Goal: Information Seeking & Learning: Learn about a topic

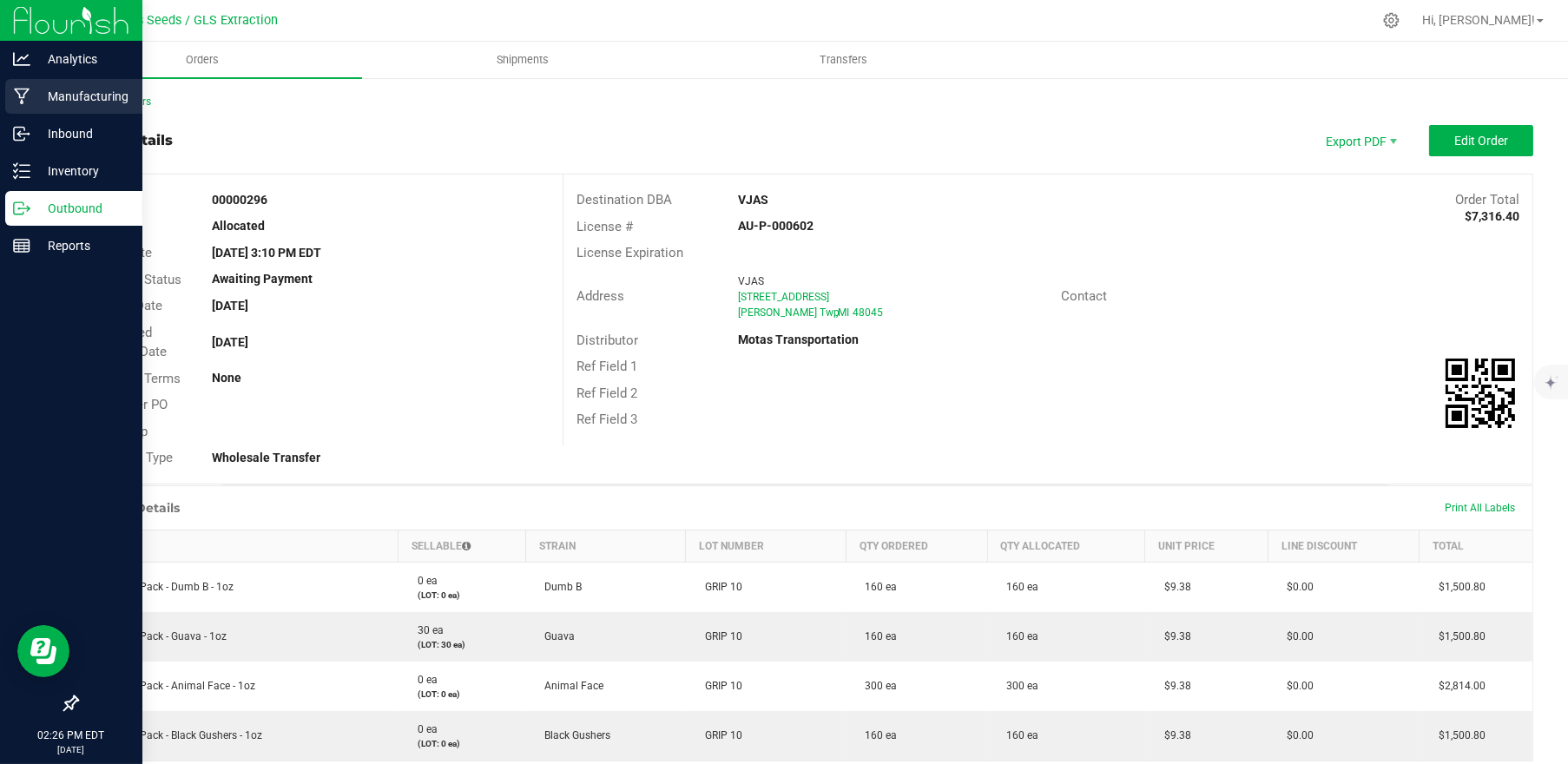
click at [50, 102] on p "Manufacturing" at bounding box center [82, 96] width 104 height 21
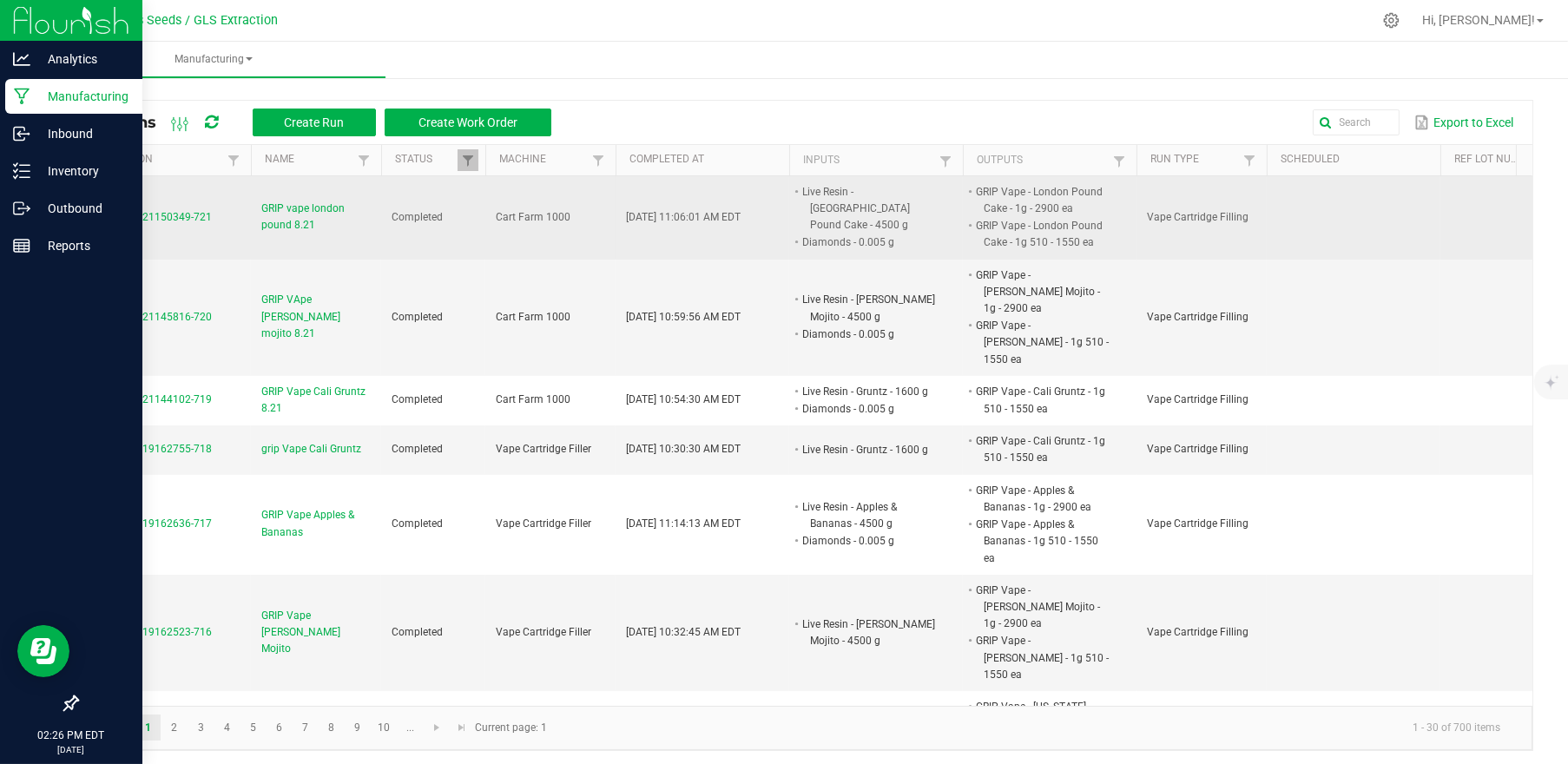
click at [186, 219] on span "MP-20250821150349-721" at bounding box center [150, 216] width 124 height 12
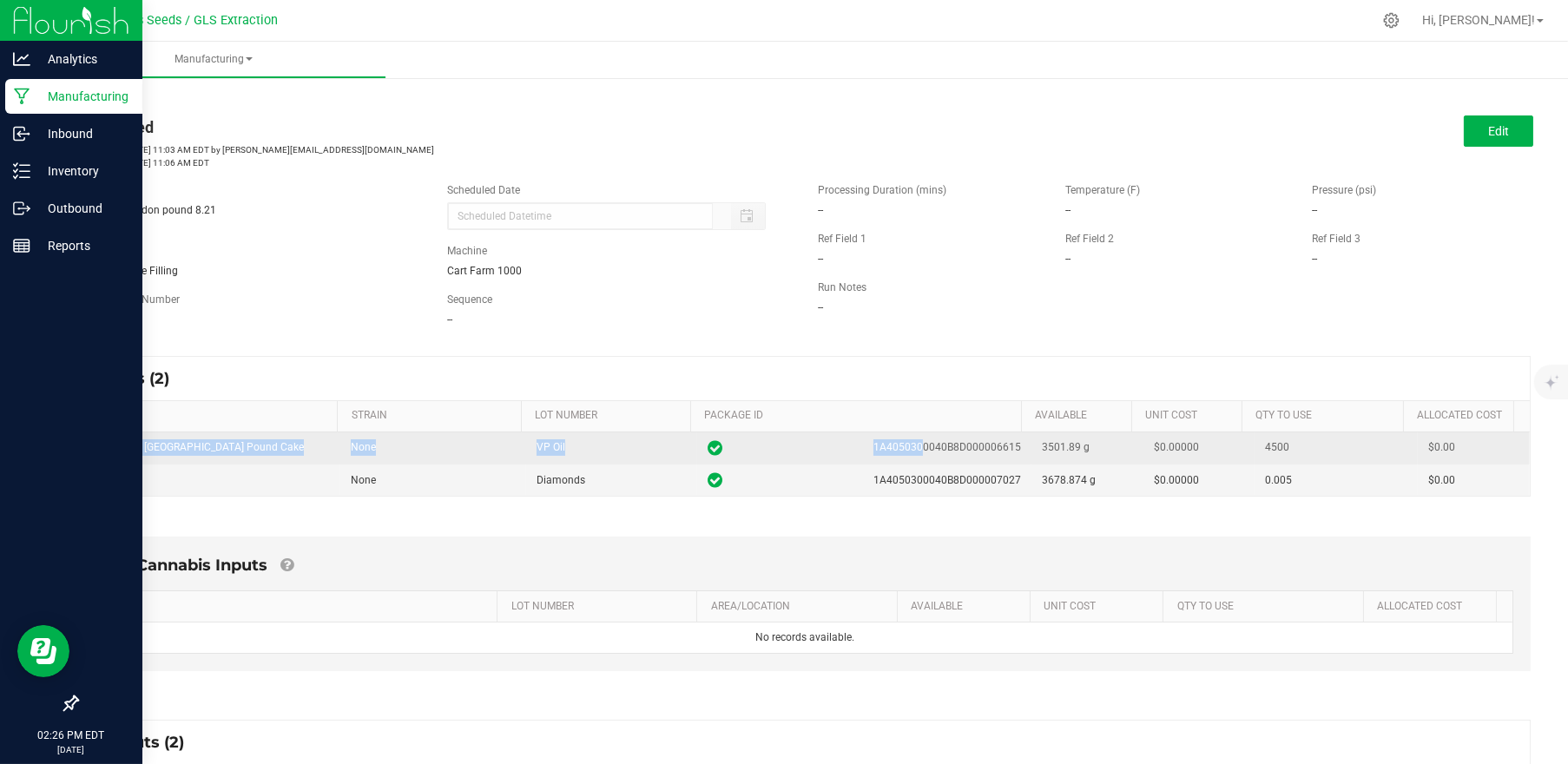
drag, startPoint x: 97, startPoint y: 443, endPoint x: 895, endPoint y: 452, distance: 798.1
click at [895, 452] on tr "Live Resin - [GEOGRAPHIC_DATA] Pound Cake None VP Oil 1A4050300040B8D000006615 …" at bounding box center [805, 449] width 1450 height 32
drag, startPoint x: 895, startPoint y: 452, endPoint x: 955, endPoint y: 453, distance: 60.0
click at [940, 454] on span "1A4050300040B8D000006615" at bounding box center [947, 447] width 148 height 16
drag, startPoint x: 999, startPoint y: 448, endPoint x: 970, endPoint y: 450, distance: 29.1
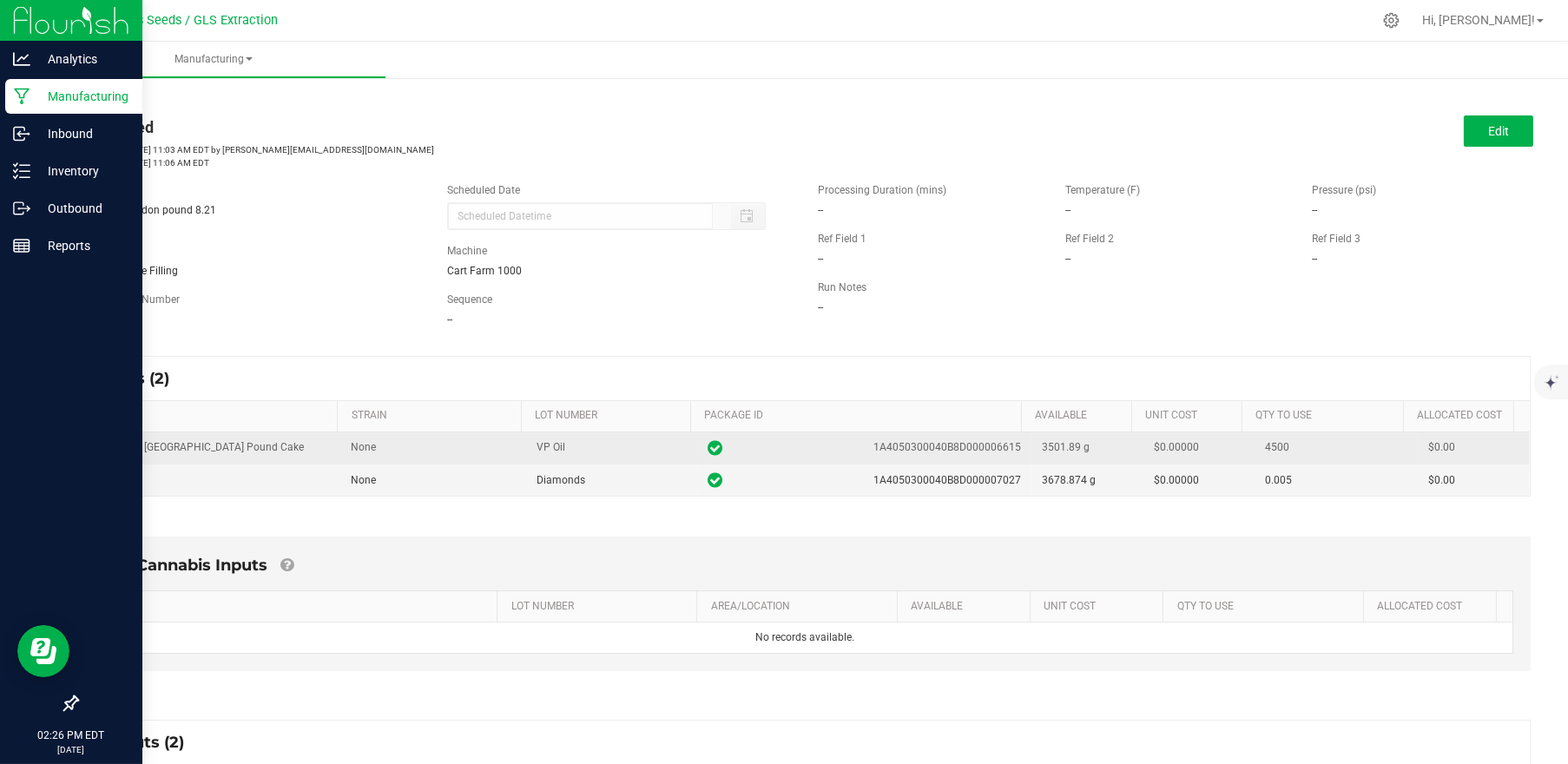
click at [970, 450] on td "1A4050300040B8D000006615" at bounding box center [864, 449] width 334 height 32
drag, startPoint x: 970, startPoint y: 450, endPoint x: 1072, endPoint y: 451, distance: 102.0
click at [1072, 451] on td "3501.89 g" at bounding box center [1087, 449] width 111 height 32
drag, startPoint x: 1283, startPoint y: 450, endPoint x: 1227, endPoint y: 448, distance: 56.0
click at [1255, 448] on td "4500" at bounding box center [1336, 449] width 163 height 32
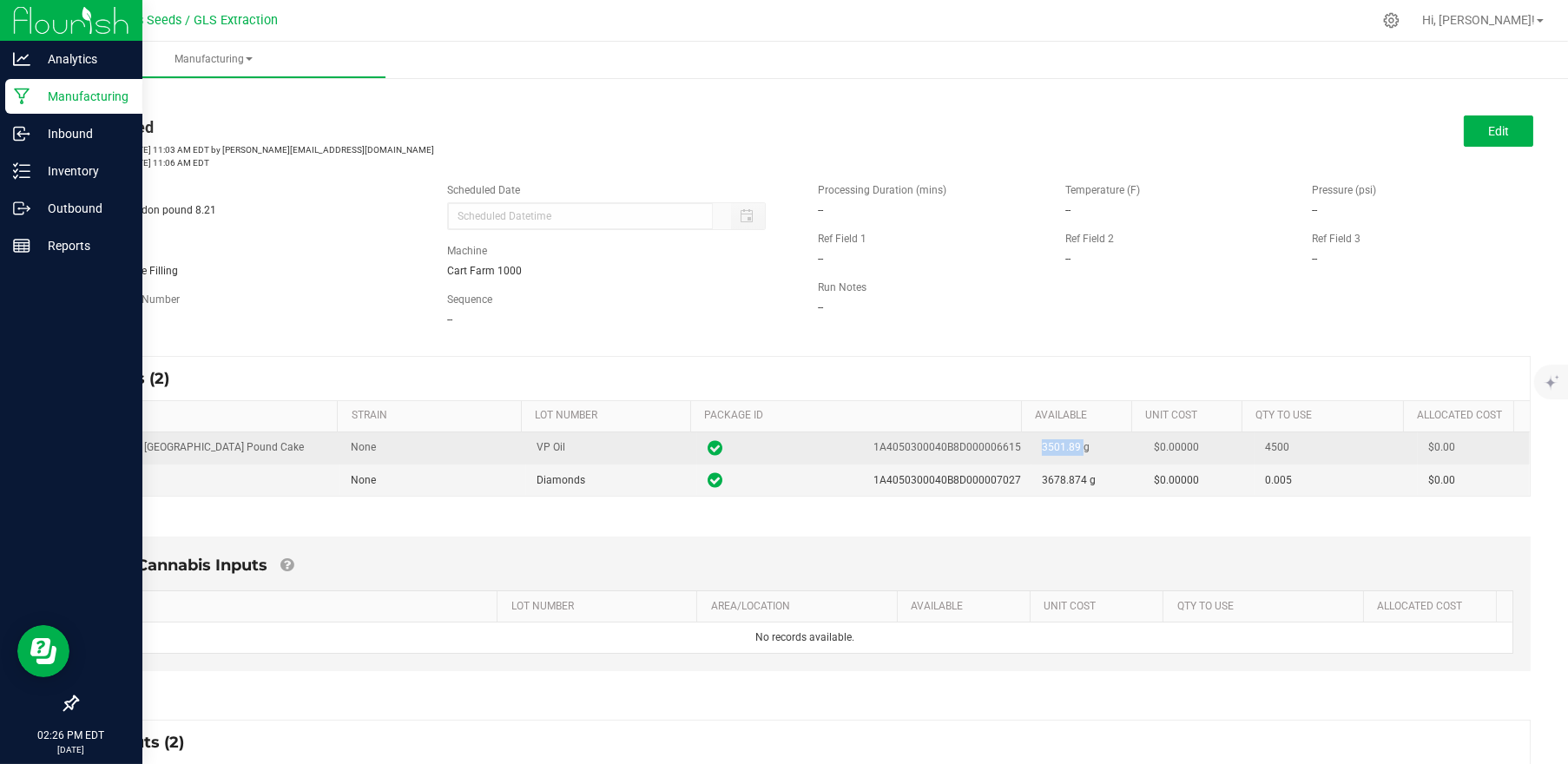
drag, startPoint x: 1061, startPoint y: 447, endPoint x: 1016, endPoint y: 446, distance: 45.0
click at [1032, 446] on td "3501.89 g" at bounding box center [1087, 449] width 111 height 32
drag, startPoint x: 1001, startPoint y: 448, endPoint x: 974, endPoint y: 448, distance: 27.0
click at [974, 448] on td "1A4050300040B8D000006615" at bounding box center [864, 449] width 334 height 32
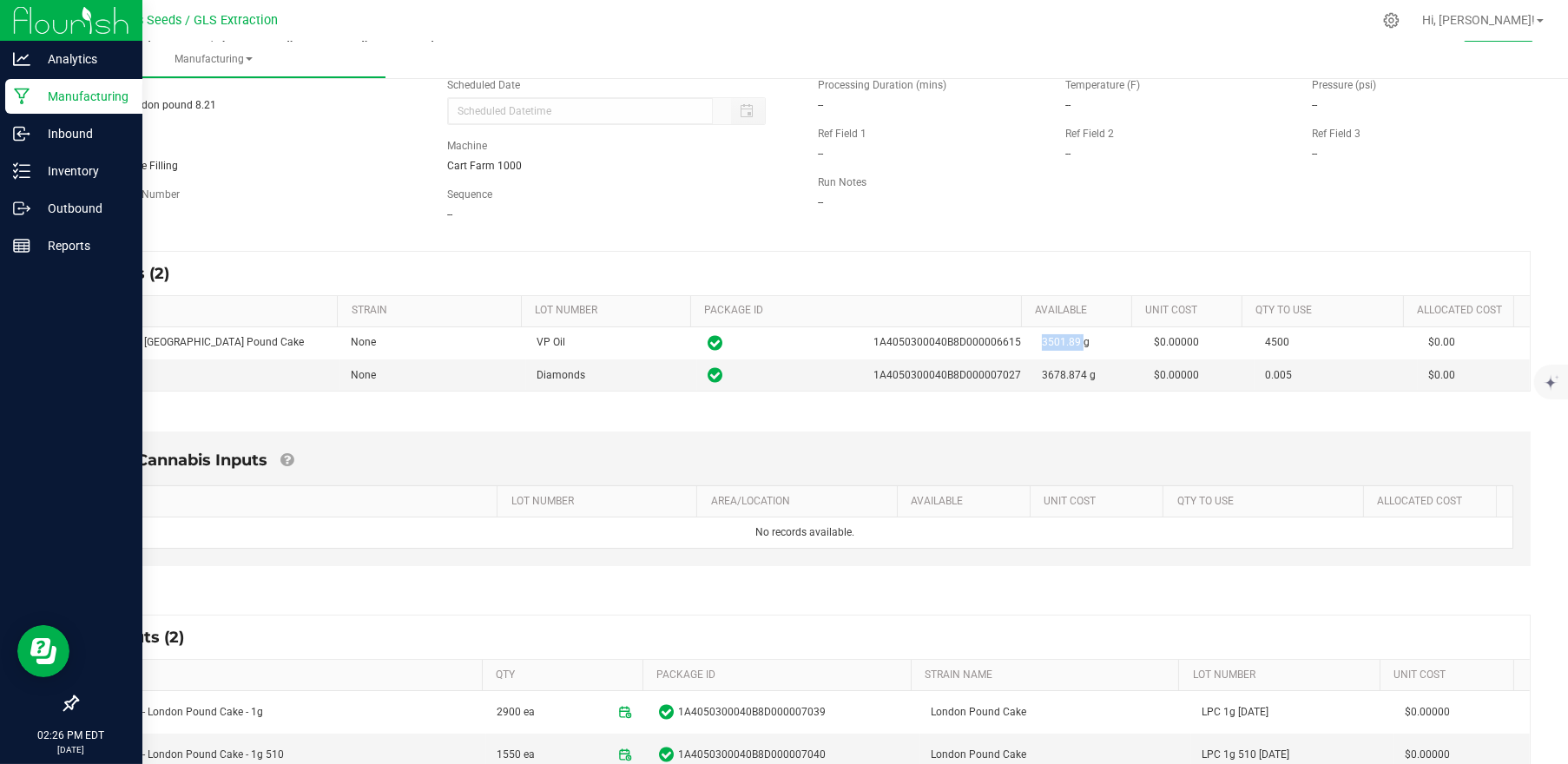
scroll to position [115, 0]
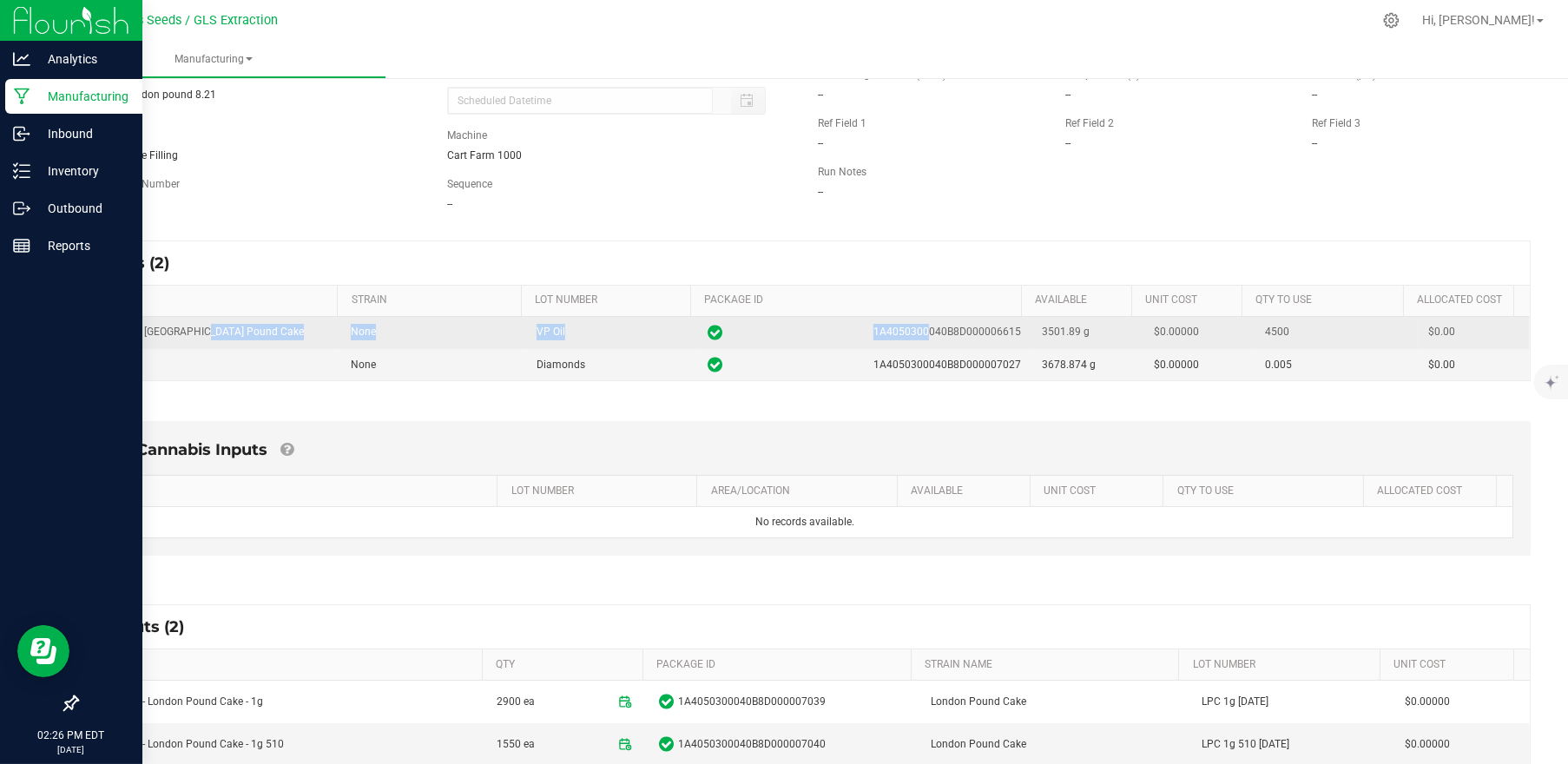
drag, startPoint x: 200, startPoint y: 332, endPoint x: 904, endPoint y: 322, distance: 704.1
click at [904, 322] on tr "Live Resin - [GEOGRAPHIC_DATA] Pound Cake None VP Oil 1A4050300040B8D000006615 …" at bounding box center [805, 333] width 1450 height 32
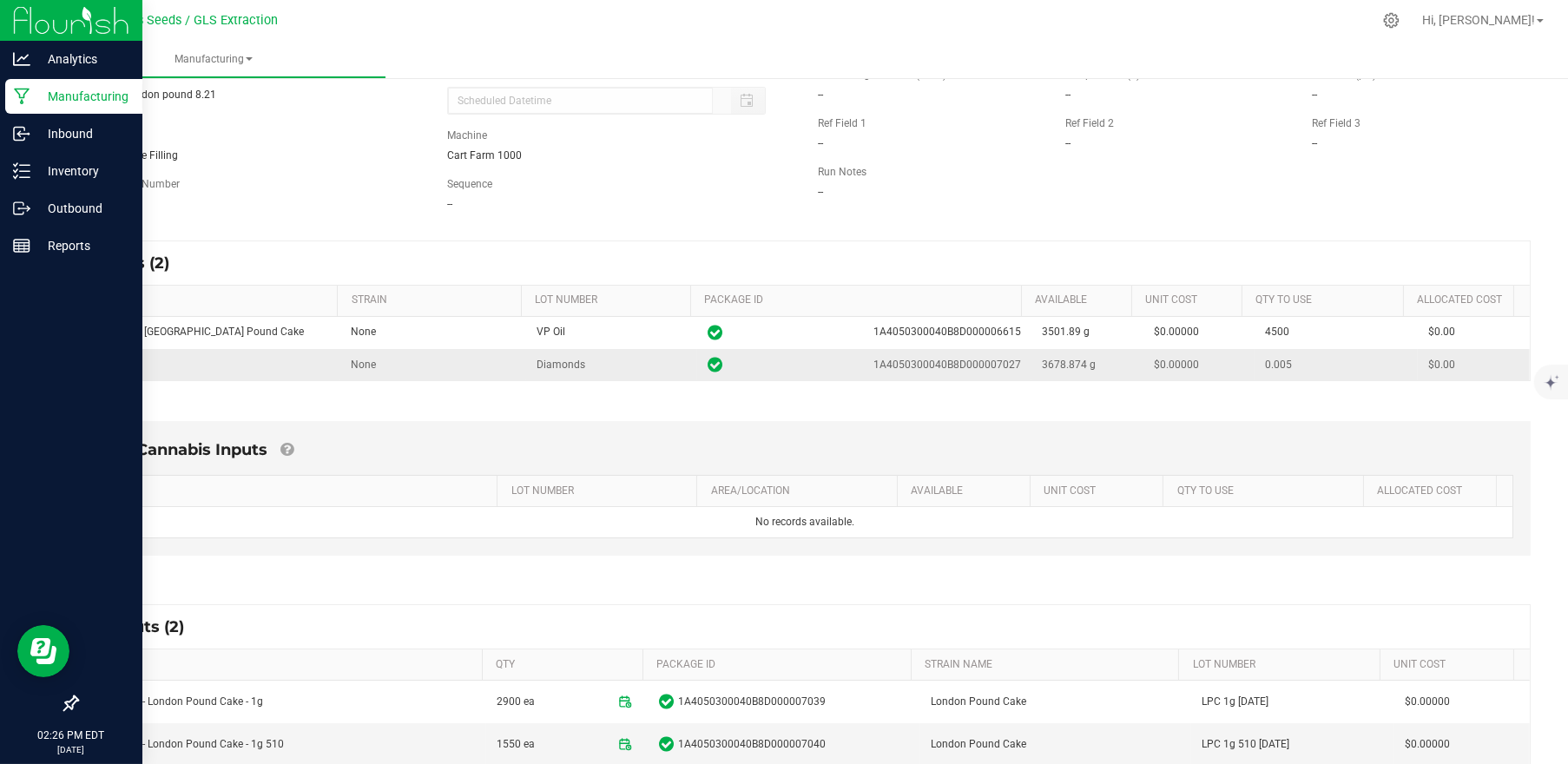
drag, startPoint x: 906, startPoint y: 323, endPoint x: 1162, endPoint y: 364, distance: 259.3
click at [1162, 364] on span "$0.00000" at bounding box center [1176, 364] width 45 height 12
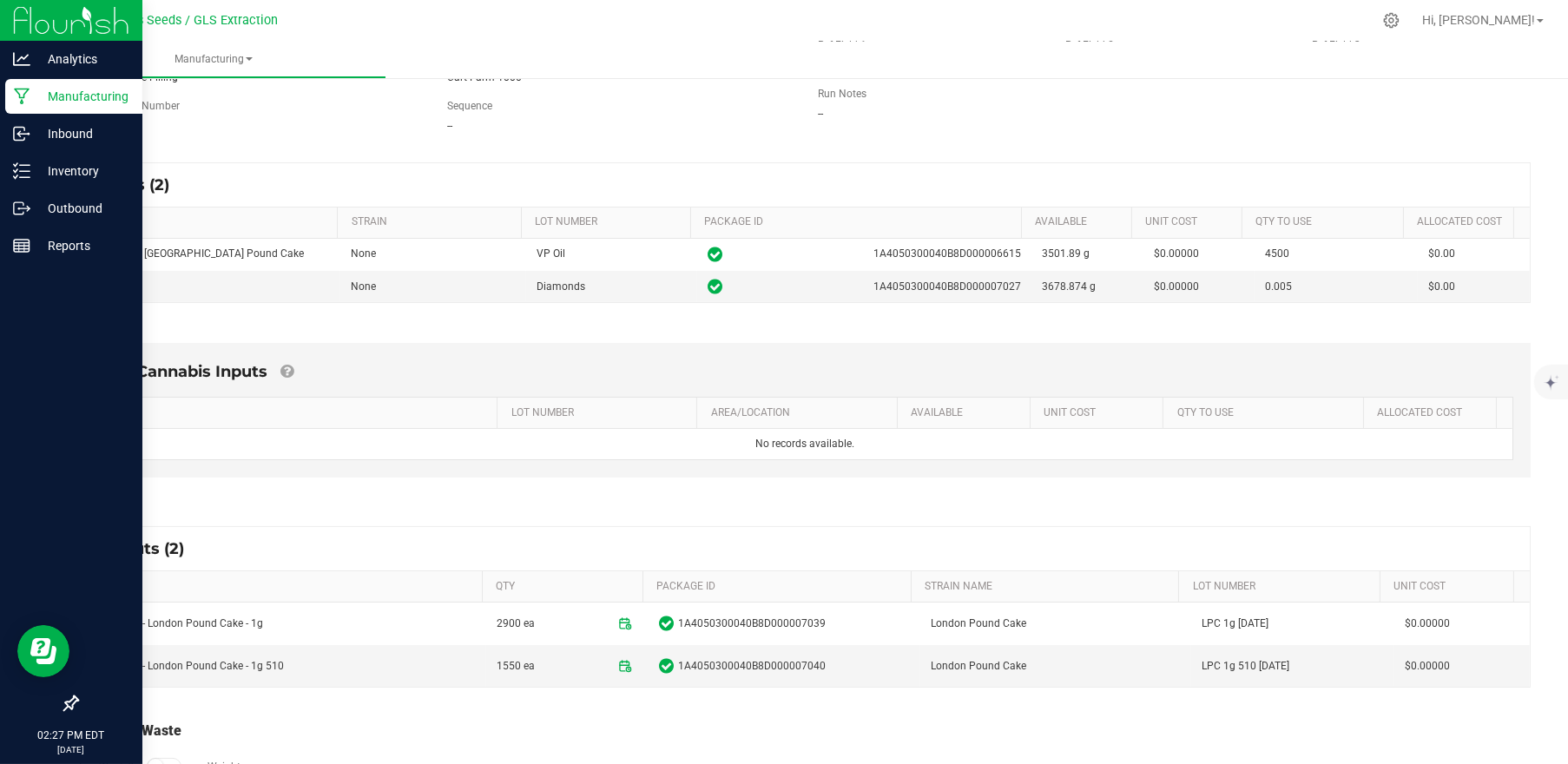
scroll to position [277, 0]
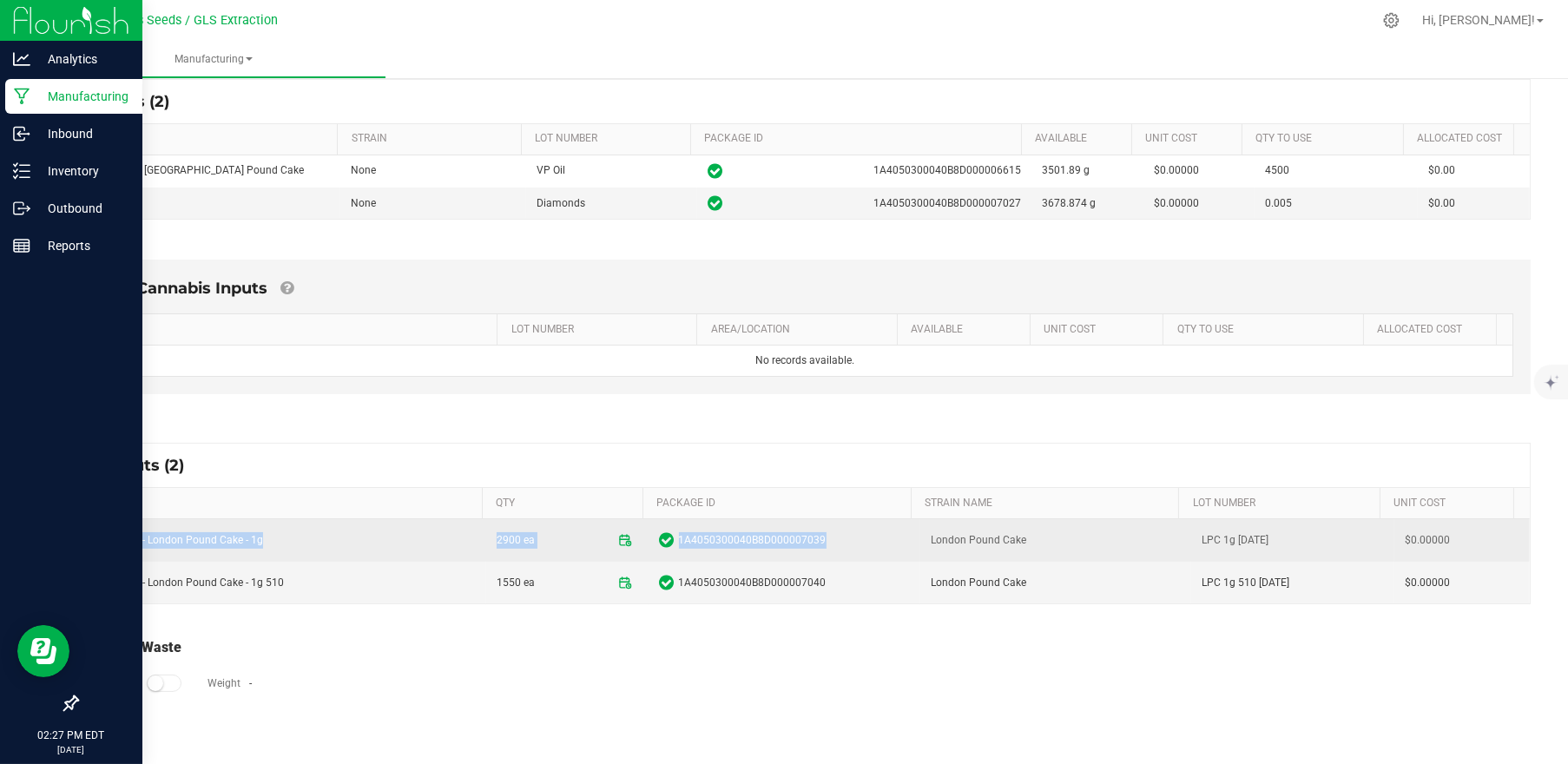
drag, startPoint x: 112, startPoint y: 538, endPoint x: 809, endPoint y: 528, distance: 697.1
click at [809, 528] on tr "GRIP Vape - London Pound Cake - 1g 2900 ea 1A4050300040B8D000007039 London Poun…" at bounding box center [805, 540] width 1450 height 43
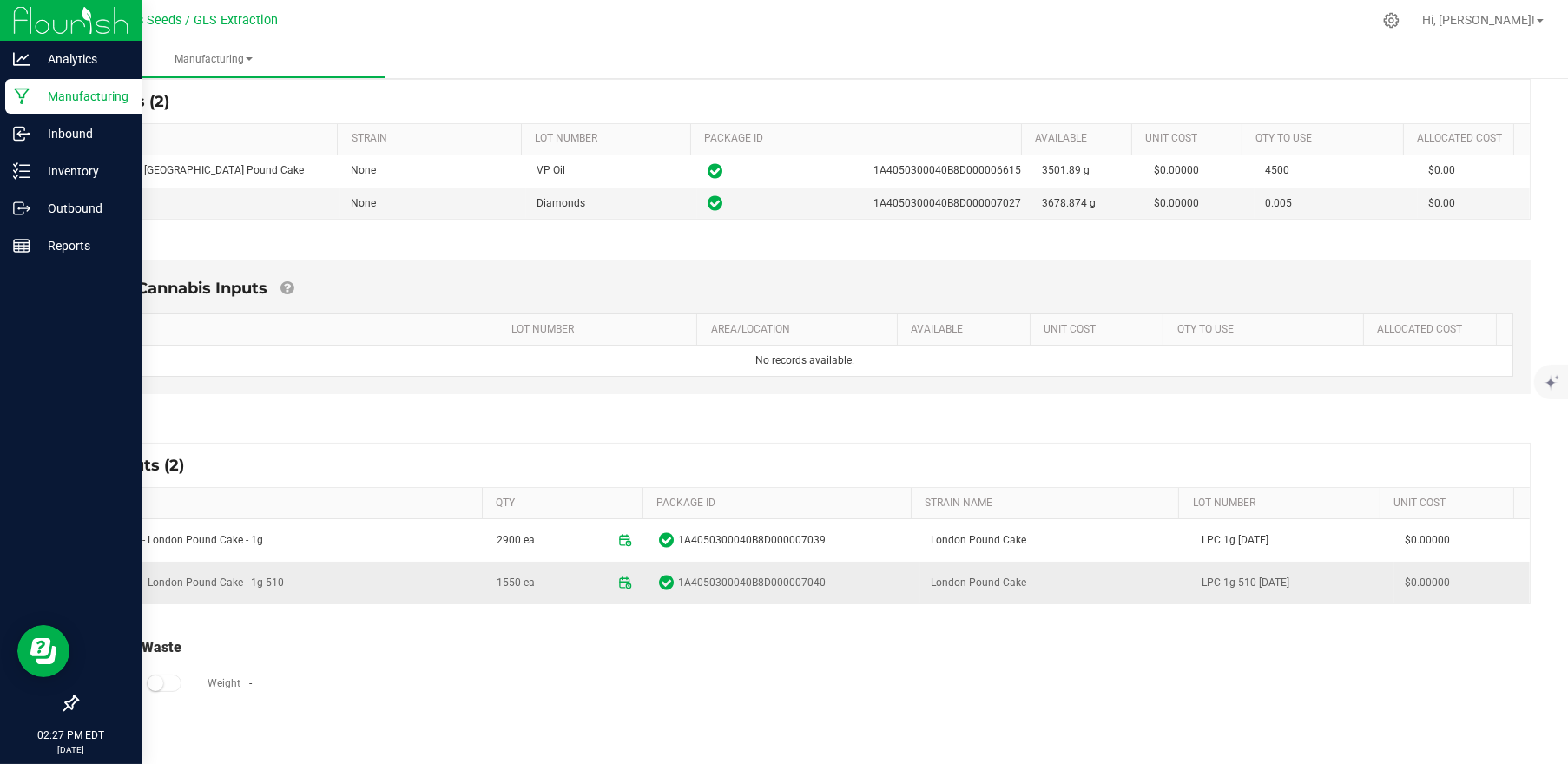
click at [255, 578] on td "GRIP Vape - London Pound Cake - 1g 510" at bounding box center [283, 583] width 406 height 42
drag, startPoint x: 94, startPoint y: 582, endPoint x: 309, endPoint y: 577, distance: 215.1
click at [309, 577] on td "GRIP Vape - London Pound Cake - 1g 510" at bounding box center [283, 583] width 406 height 42
drag, startPoint x: 309, startPoint y: 577, endPoint x: 535, endPoint y: 573, distance: 226.0
click at [535, 573] on span "1550 ea" at bounding box center [567, 582] width 142 height 28
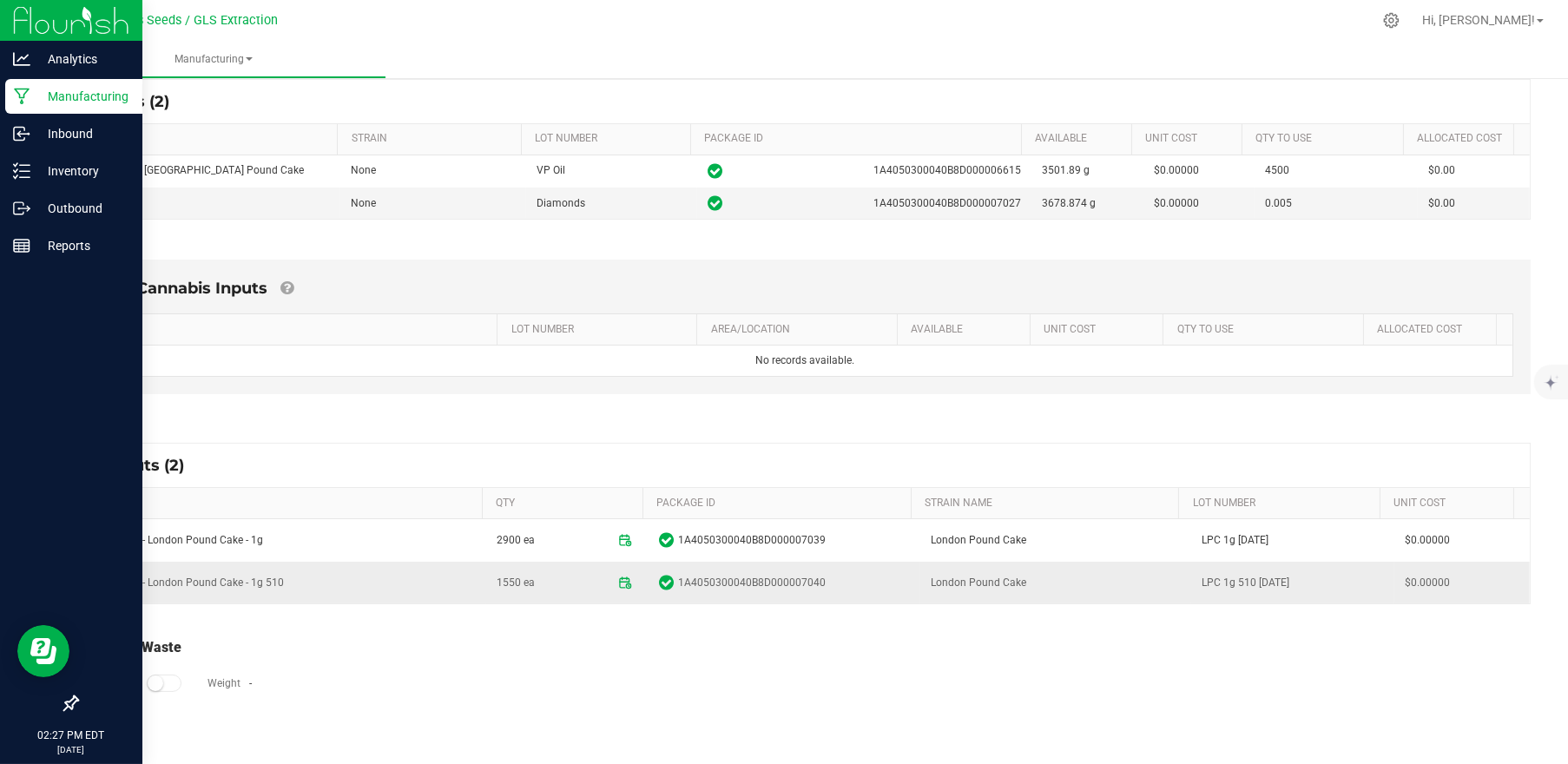
drag, startPoint x: 535, startPoint y: 573, endPoint x: 748, endPoint y: 565, distance: 213.2
click at [748, 565] on td "1A4050300040B8D000007040" at bounding box center [785, 583] width 271 height 42
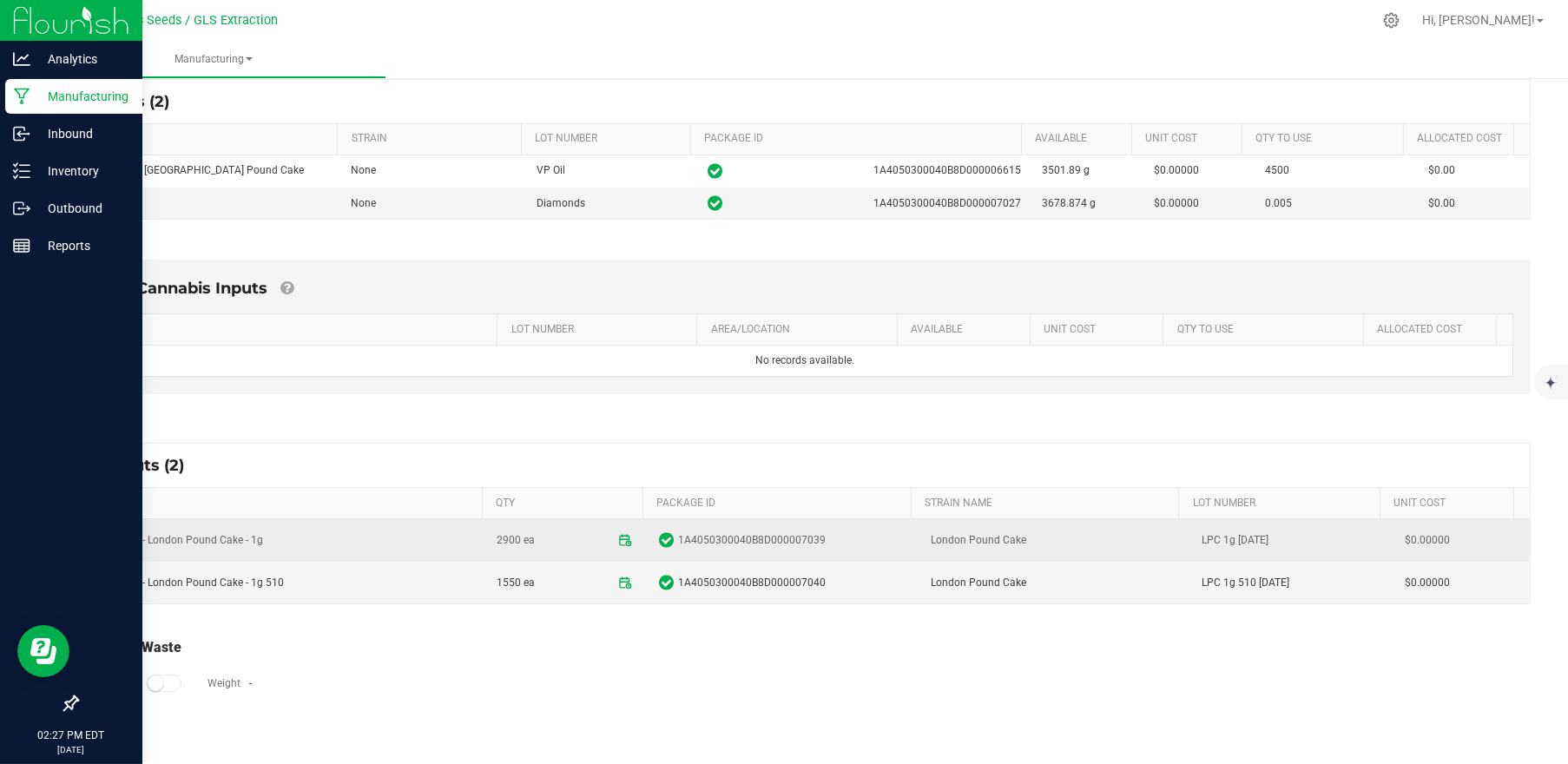
drag, startPoint x: 490, startPoint y: 536, endPoint x: 523, endPoint y: 536, distance: 33.0
click at [523, 536] on span "2900 ea" at bounding box center [515, 539] width 38 height 28
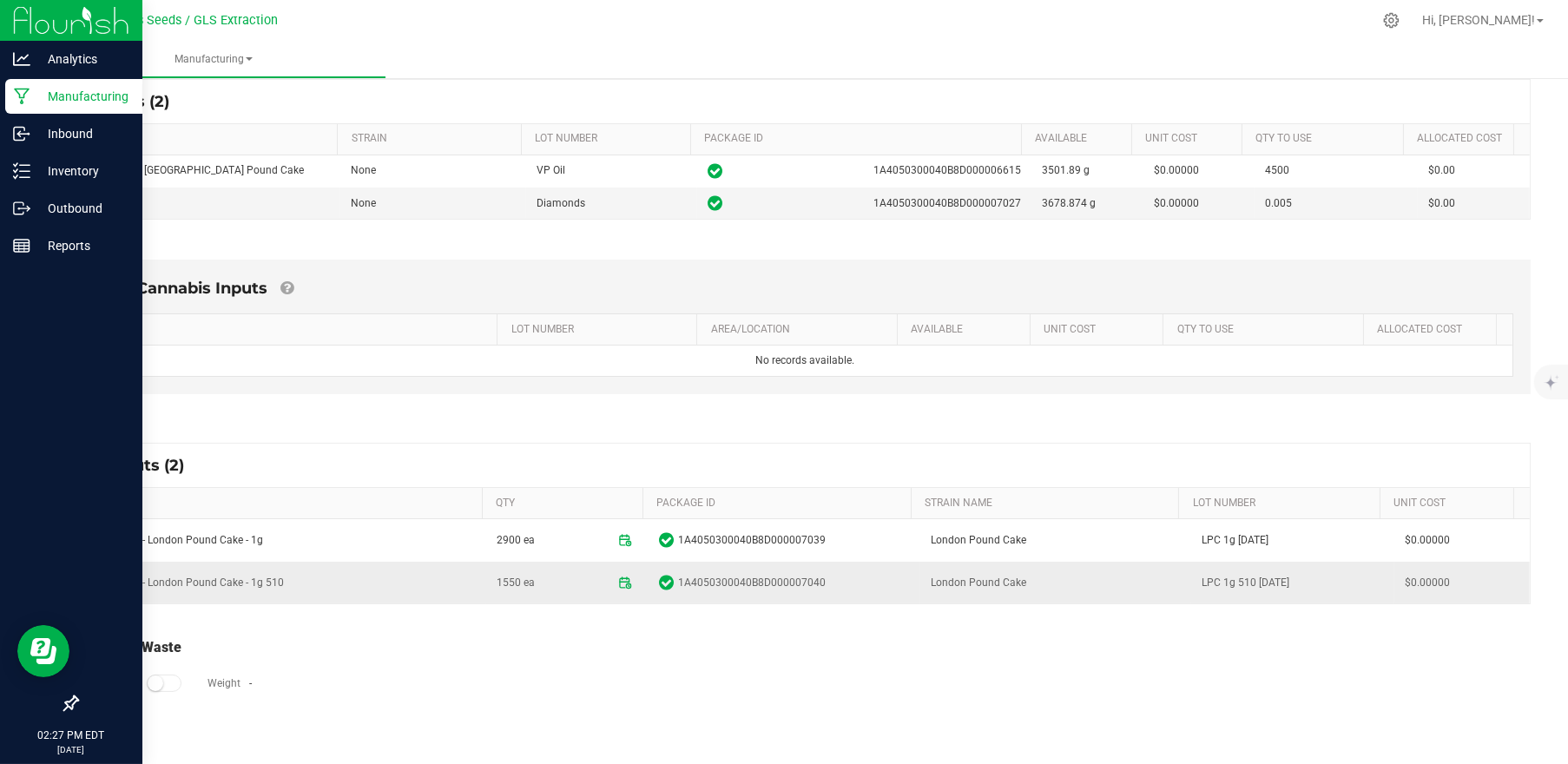
drag, startPoint x: 489, startPoint y: 576, endPoint x: 530, endPoint y: 583, distance: 41.6
click at [530, 583] on span "1550 ea" at bounding box center [567, 582] width 142 height 28
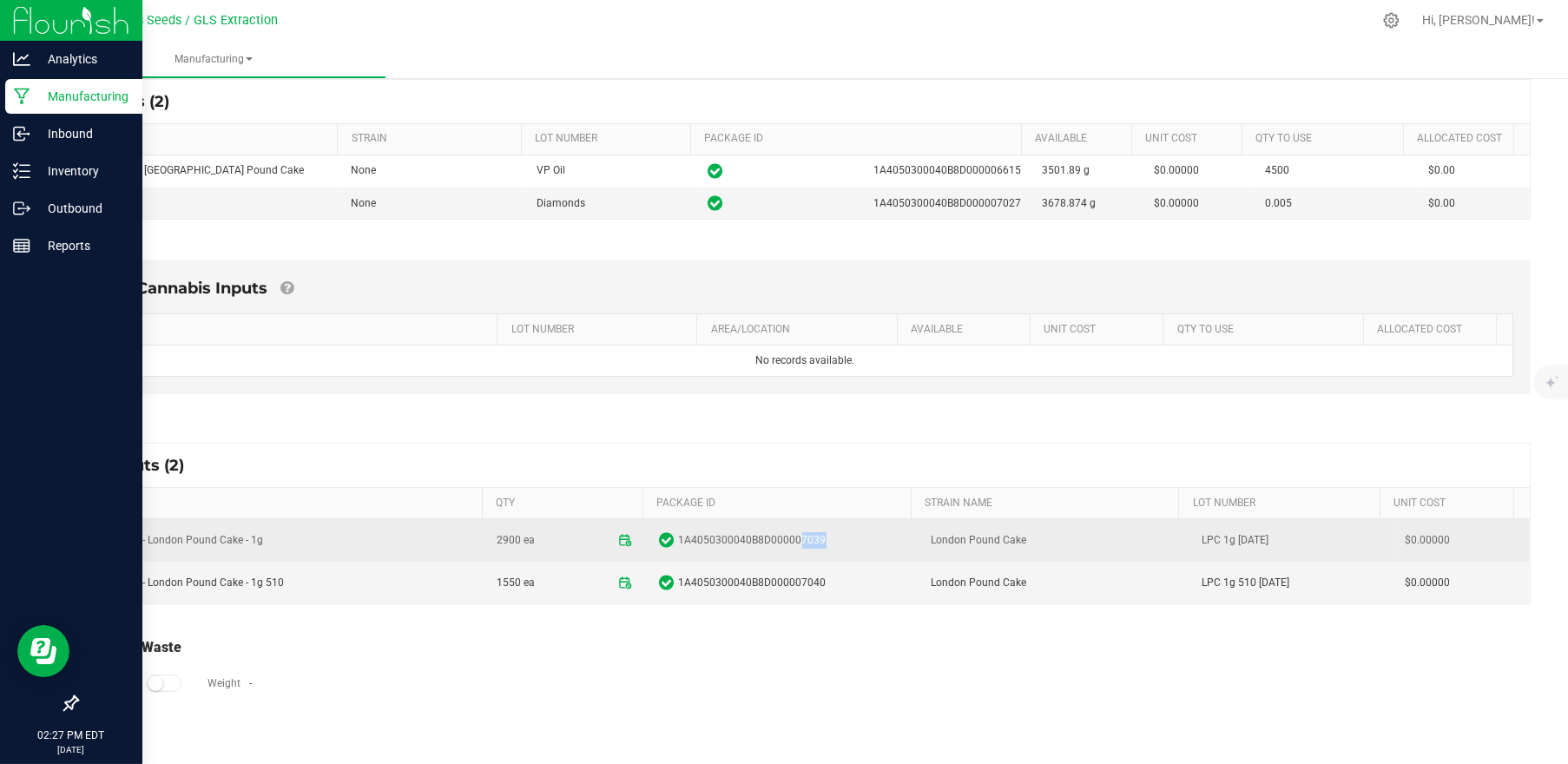
drag, startPoint x: 810, startPoint y: 539, endPoint x: 782, endPoint y: 541, distance: 28.1
click at [782, 541] on span "1A4050300040B8D000007039" at bounding box center [785, 540] width 250 height 17
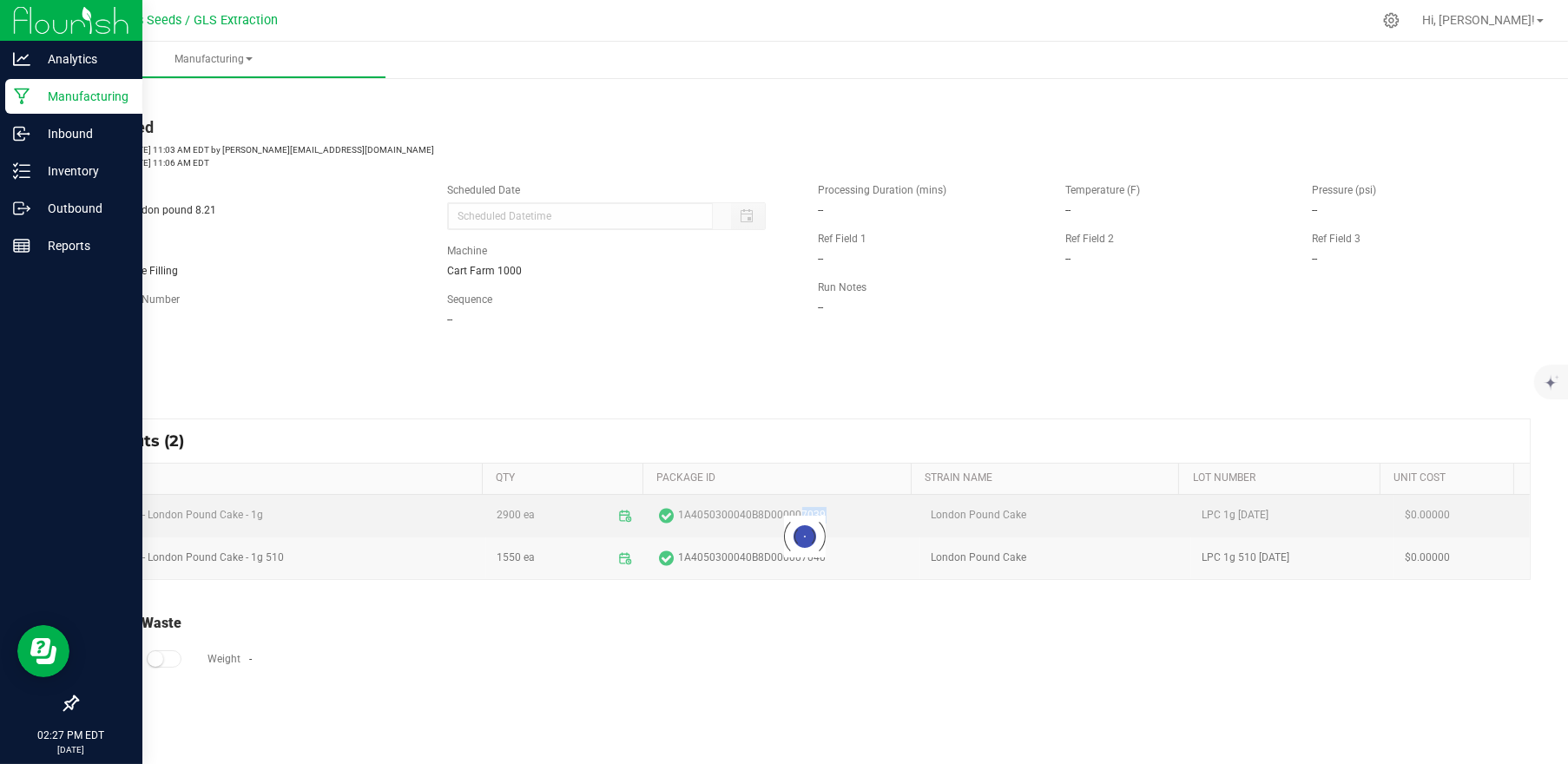
scroll to position [0, 0]
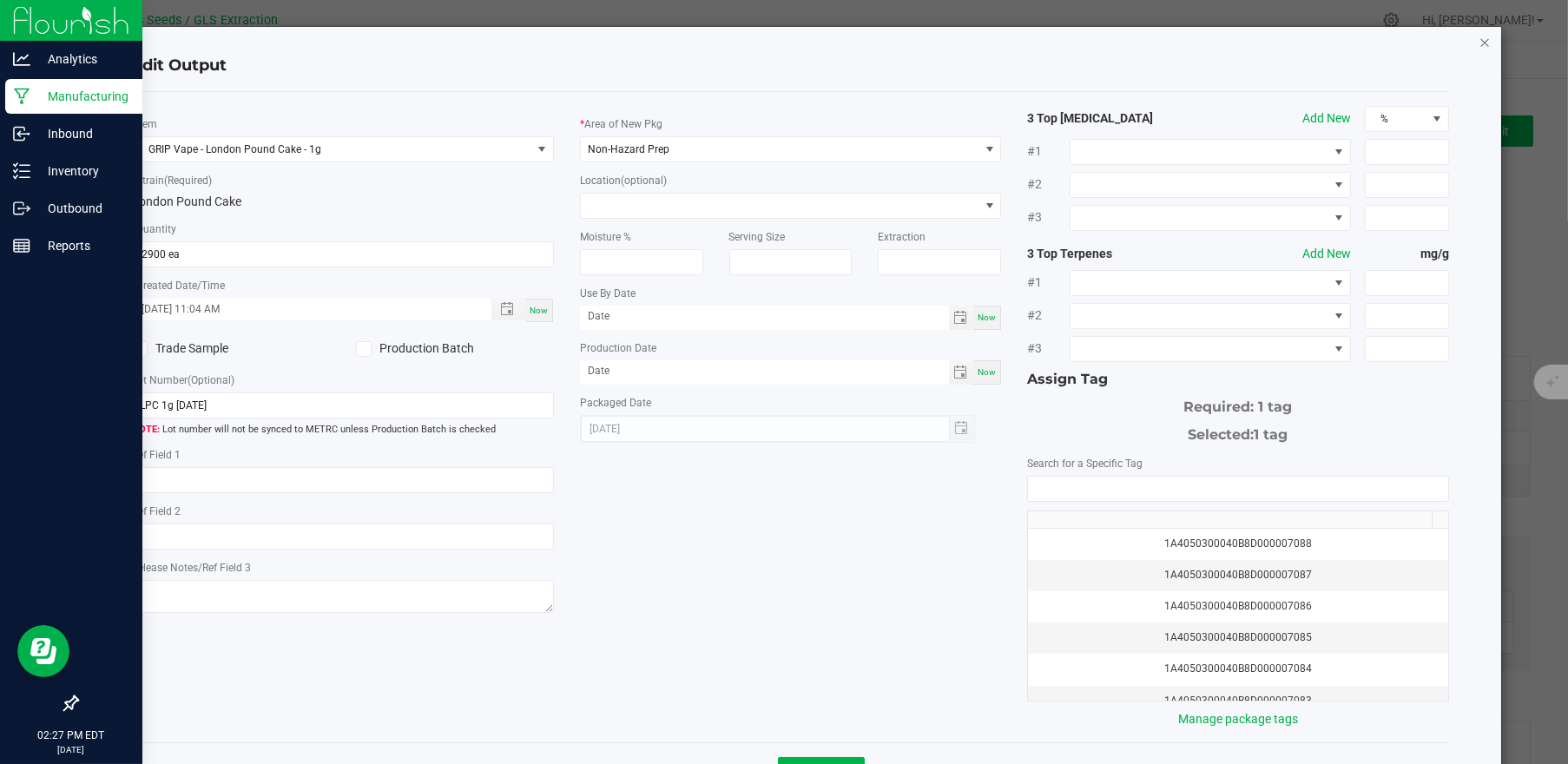
click at [1478, 42] on icon "button" at bounding box center [1484, 42] width 12 height 21
